Goal: Task Accomplishment & Management: Use online tool/utility

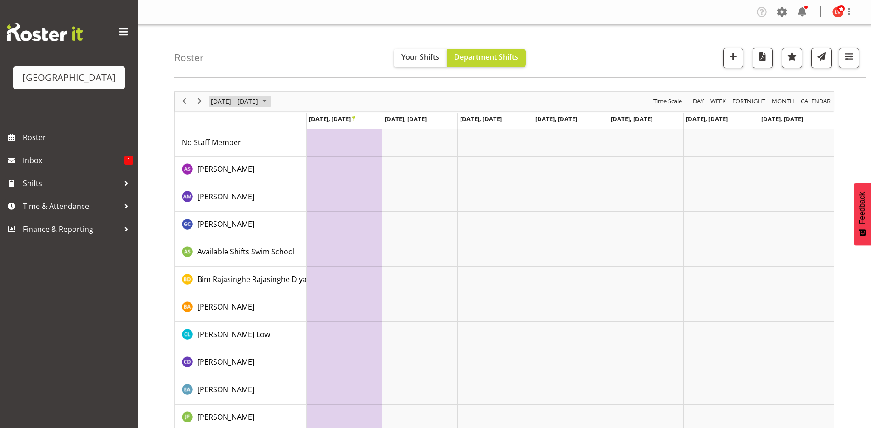
click at [270, 102] on span "September 2024" at bounding box center [264, 101] width 11 height 11
click at [477, 174] on td "Timeline Week of September 23, 2024" at bounding box center [494, 171] width 75 height 28
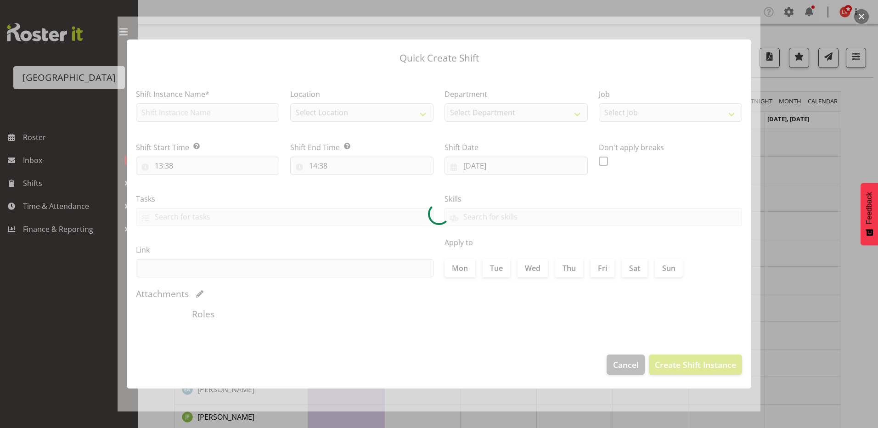
type input "[DATE]"
checkbox input "true"
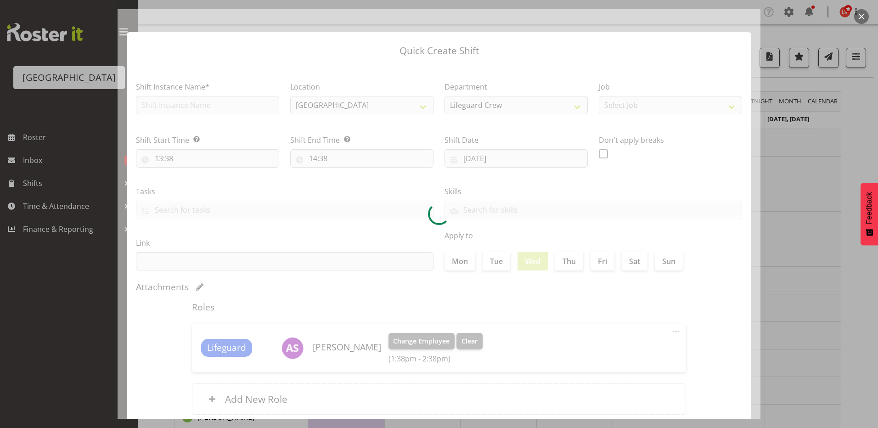
click at [775, 152] on div at bounding box center [439, 214] width 878 height 428
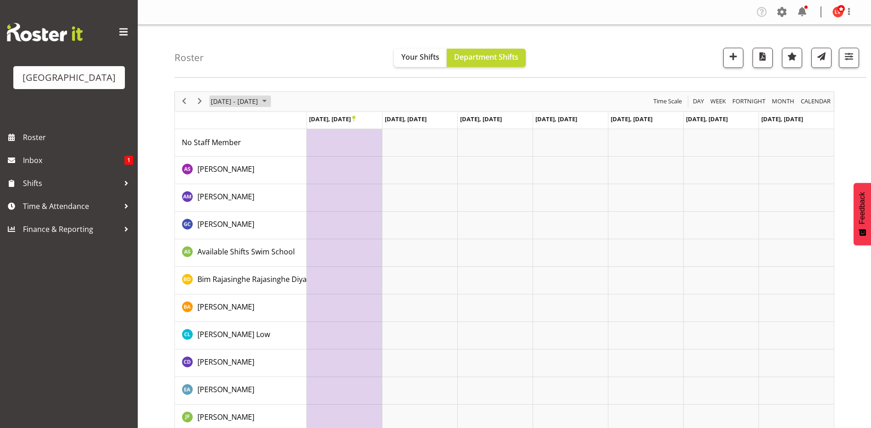
click at [250, 96] on span "[DATE] - [DATE]" at bounding box center [234, 101] width 49 height 11
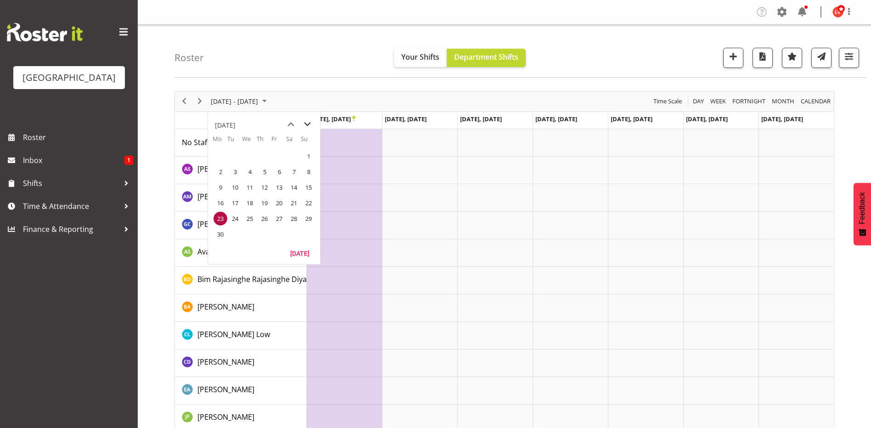
click at [305, 123] on span "next month" at bounding box center [307, 124] width 16 height 17
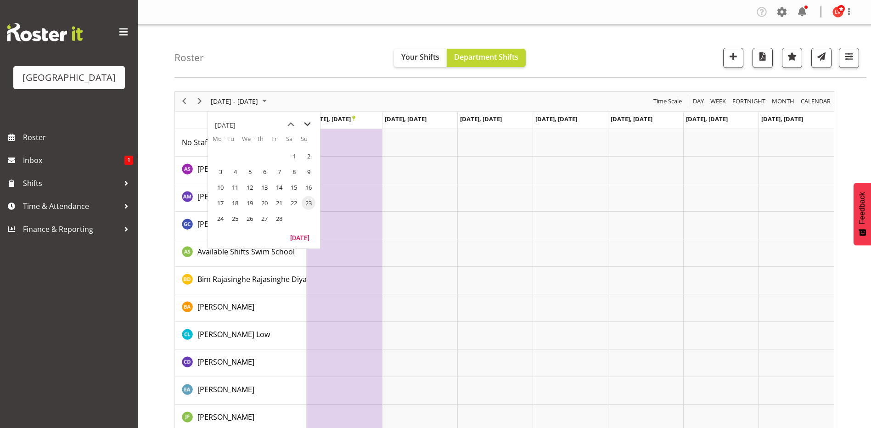
click at [305, 123] on span "next month" at bounding box center [307, 124] width 16 height 17
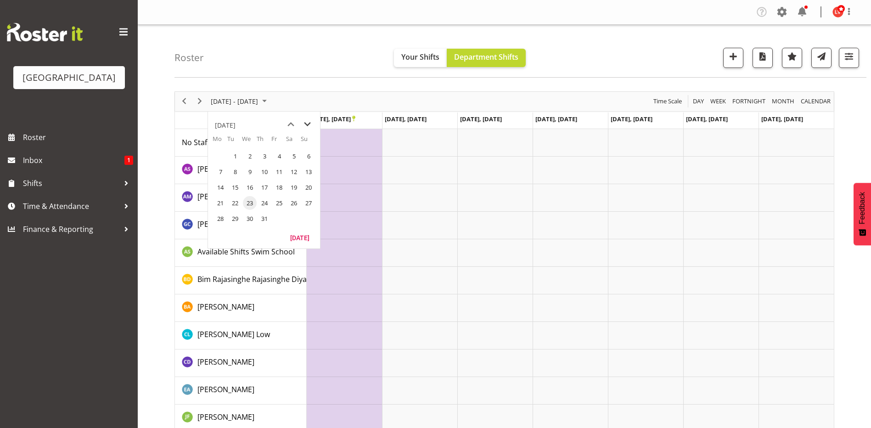
click at [305, 123] on span "next month" at bounding box center [307, 124] width 16 height 17
click at [221, 187] on span "11" at bounding box center [221, 187] width 14 height 14
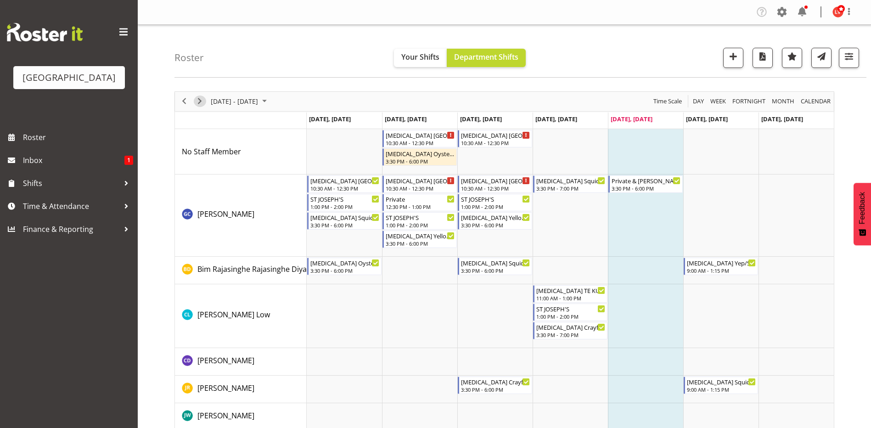
click at [200, 101] on span "Next" at bounding box center [199, 101] width 11 height 11
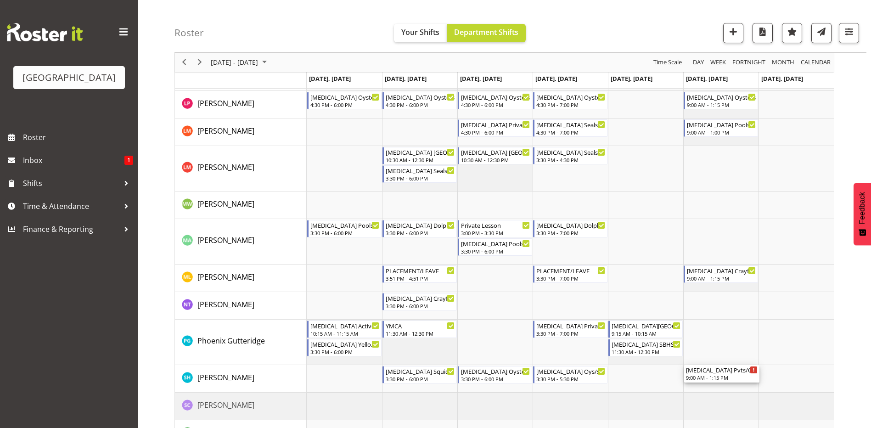
scroll to position [440, 0]
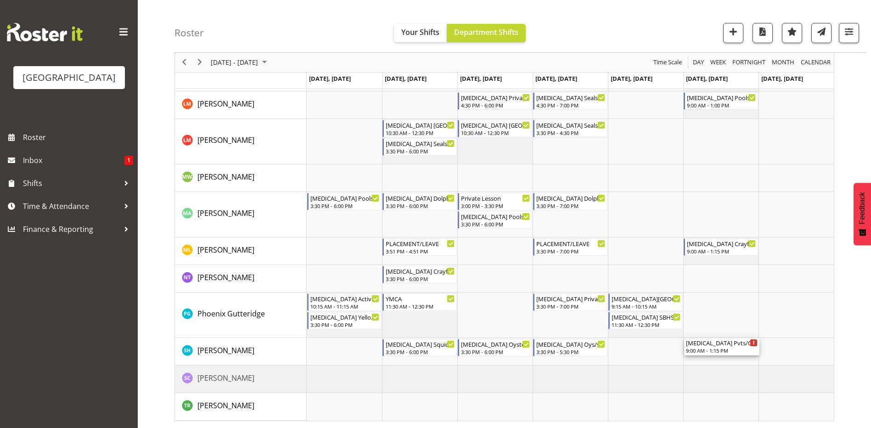
drag, startPoint x: 712, startPoint y: 150, endPoint x: 718, endPoint y: 351, distance: 201.2
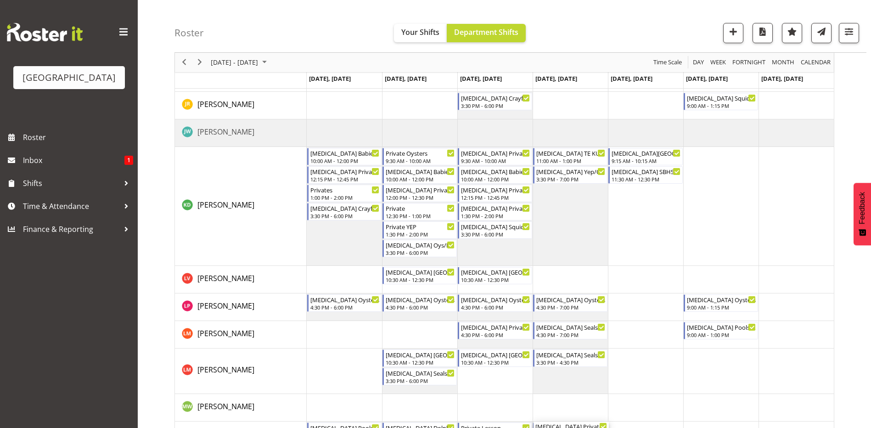
scroll to position [27, 0]
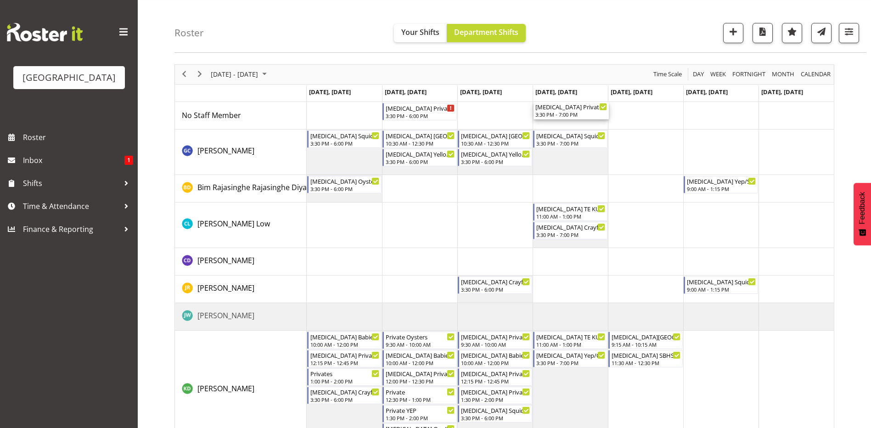
drag, startPoint x: 548, startPoint y: 304, endPoint x: 549, endPoint y: 124, distance: 180.0
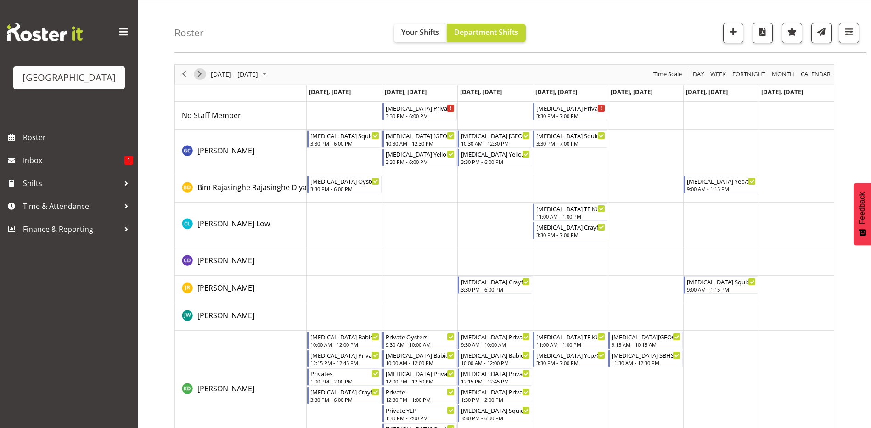
click at [202, 74] on span "Next" at bounding box center [199, 73] width 11 height 11
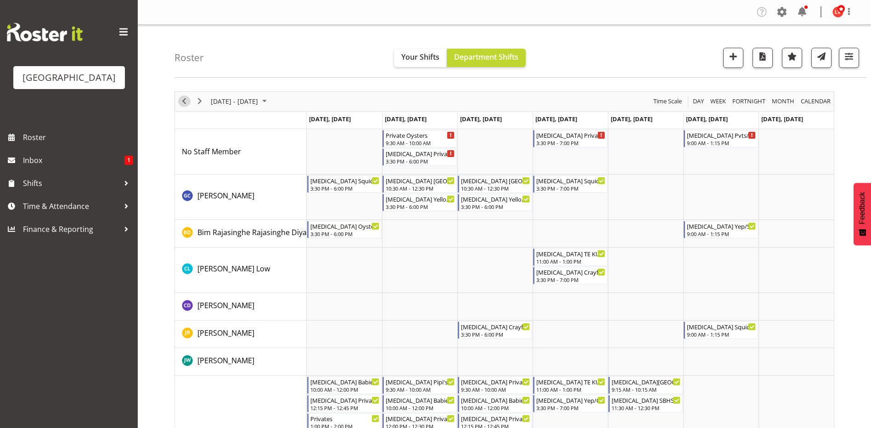
click at [181, 100] on span "Previous" at bounding box center [184, 101] width 11 height 11
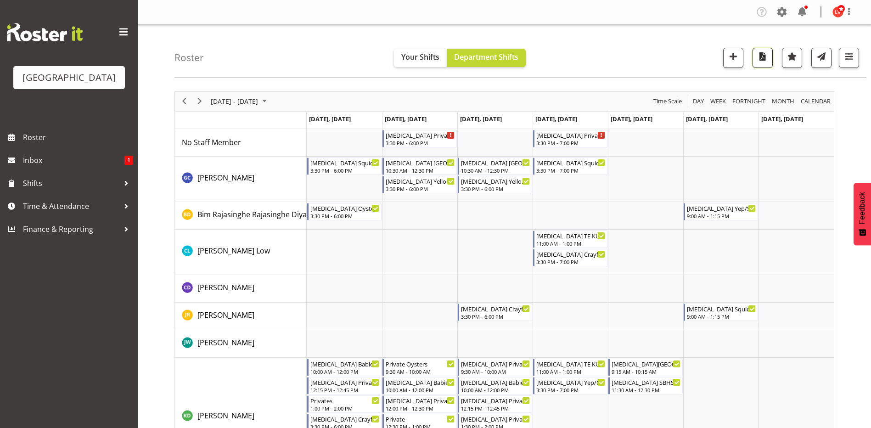
click at [766, 56] on span "button" at bounding box center [763, 57] width 12 height 12
click at [197, 97] on span "Next" at bounding box center [199, 101] width 11 height 11
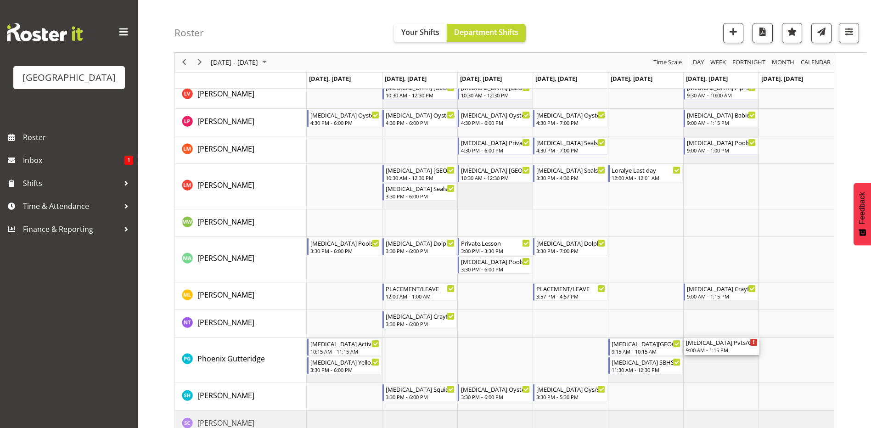
scroll to position [458, 0]
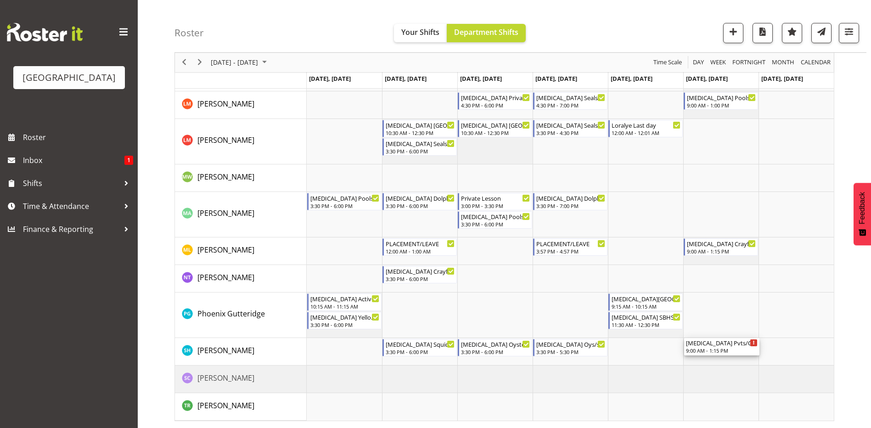
drag, startPoint x: 695, startPoint y: 140, endPoint x: 725, endPoint y: 362, distance: 223.9
click at [725, 362] on div "Private Oysters 9:30 AM - 10:00 AM [MEDICAL_DATA] Privates 3:30 PM - 6:00 PM [M…" at bounding box center [570, 46] width 527 height 750
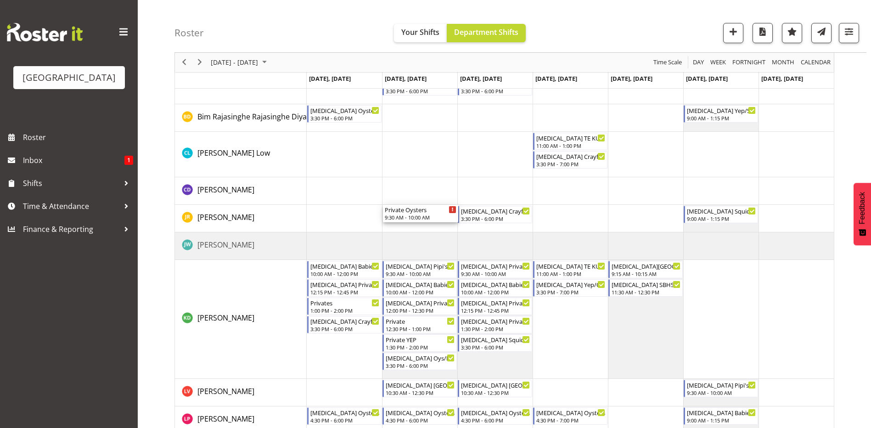
scroll to position [138, 0]
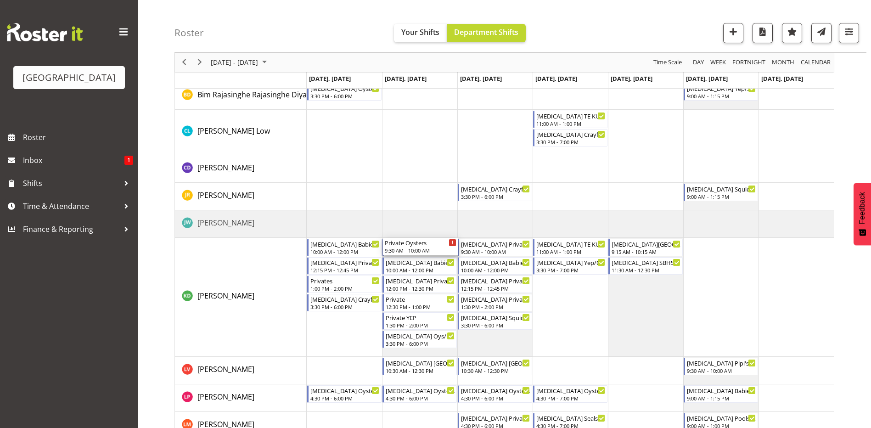
drag, startPoint x: 420, startPoint y: 138, endPoint x: 449, endPoint y: 344, distance: 208.6
click at [449, 344] on div "Private Oysters 9:30 AM - 10:00 AM [MEDICAL_DATA] Privates 3:30 PM - 6:00 PM [M…" at bounding box center [570, 366] width 527 height 750
drag, startPoint x: 412, startPoint y: 246, endPoint x: 410, endPoint y: 376, distance: 130.0
click at [410, 377] on div "Private Oysters 9:30 AM - 10:00 AM [MEDICAL_DATA] Privates 3:30 PM - 6:00 PM [M…" at bounding box center [570, 366] width 527 height 750
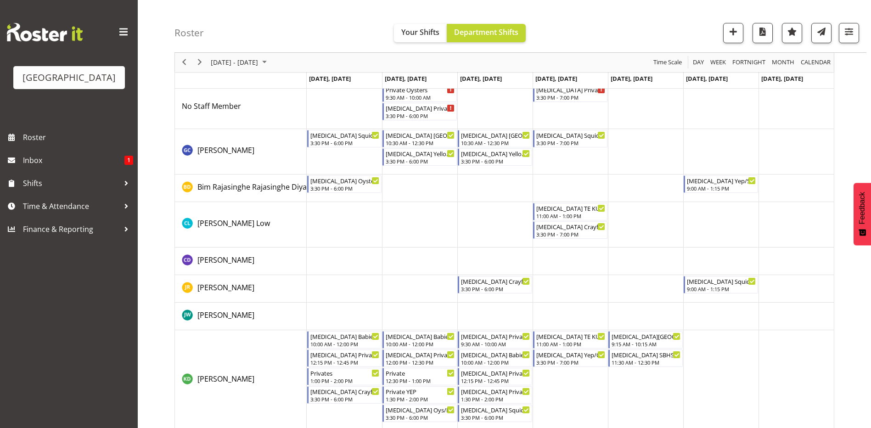
scroll to position [0, 0]
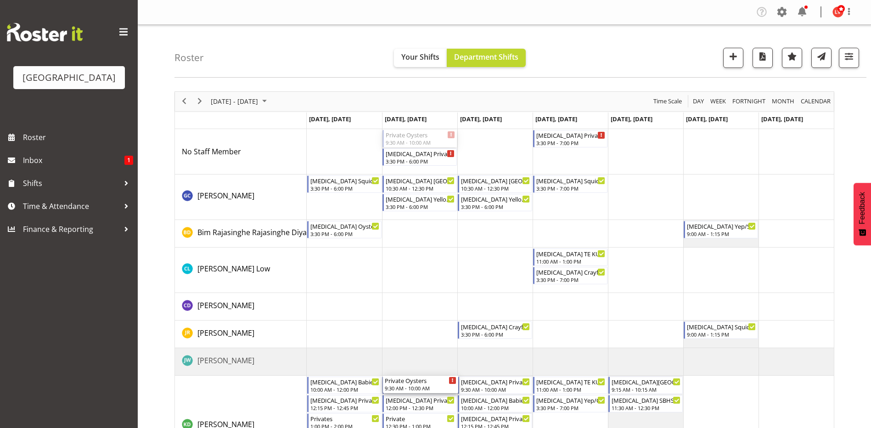
drag, startPoint x: 411, startPoint y: 137, endPoint x: 401, endPoint y: 426, distance: 289.0
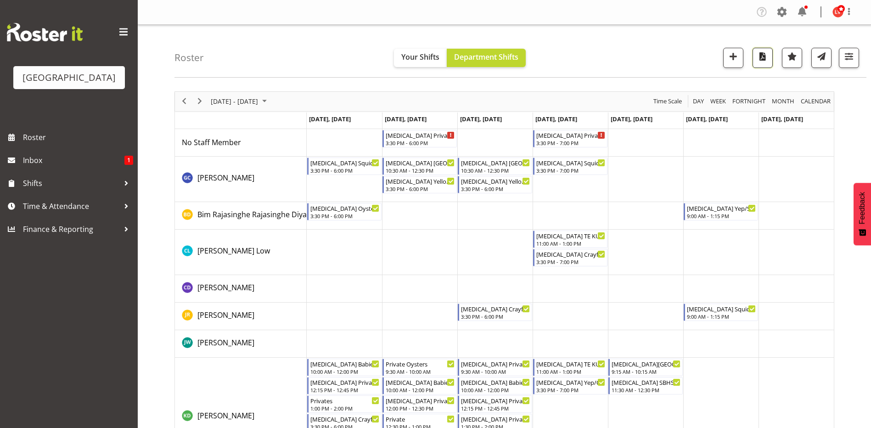
click at [762, 57] on span "button" at bounding box center [763, 57] width 12 height 12
